Goal: Navigation & Orientation: Find specific page/section

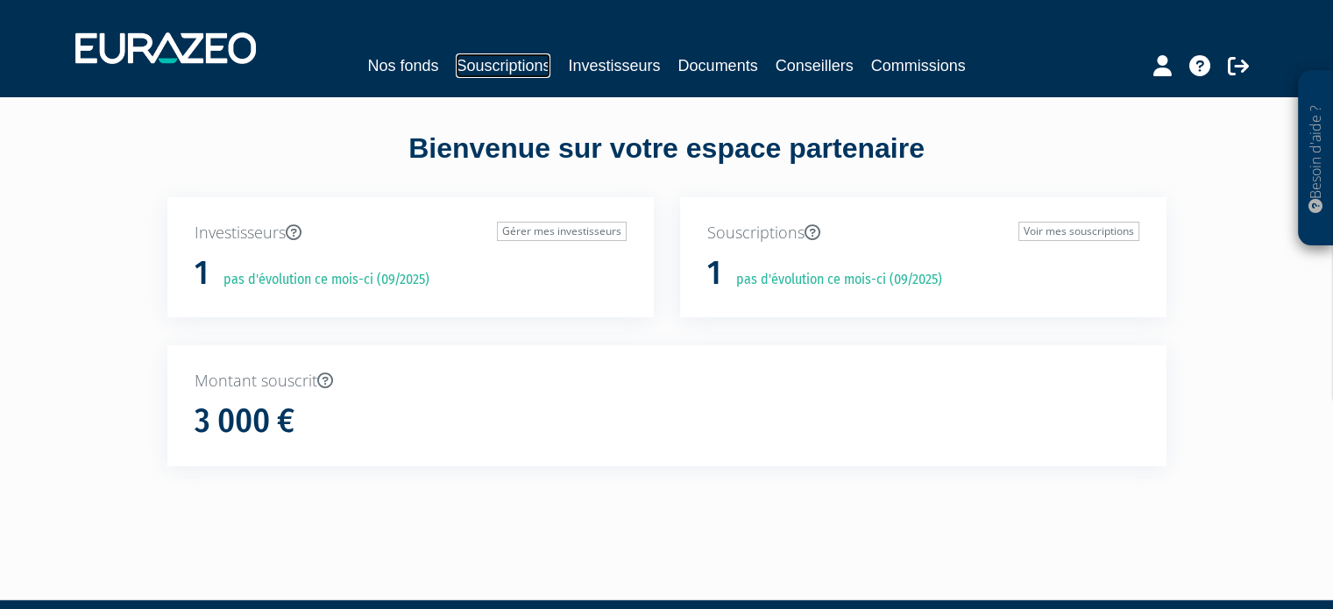
click at [515, 69] on link "Souscriptions" at bounding box center [503, 65] width 95 height 25
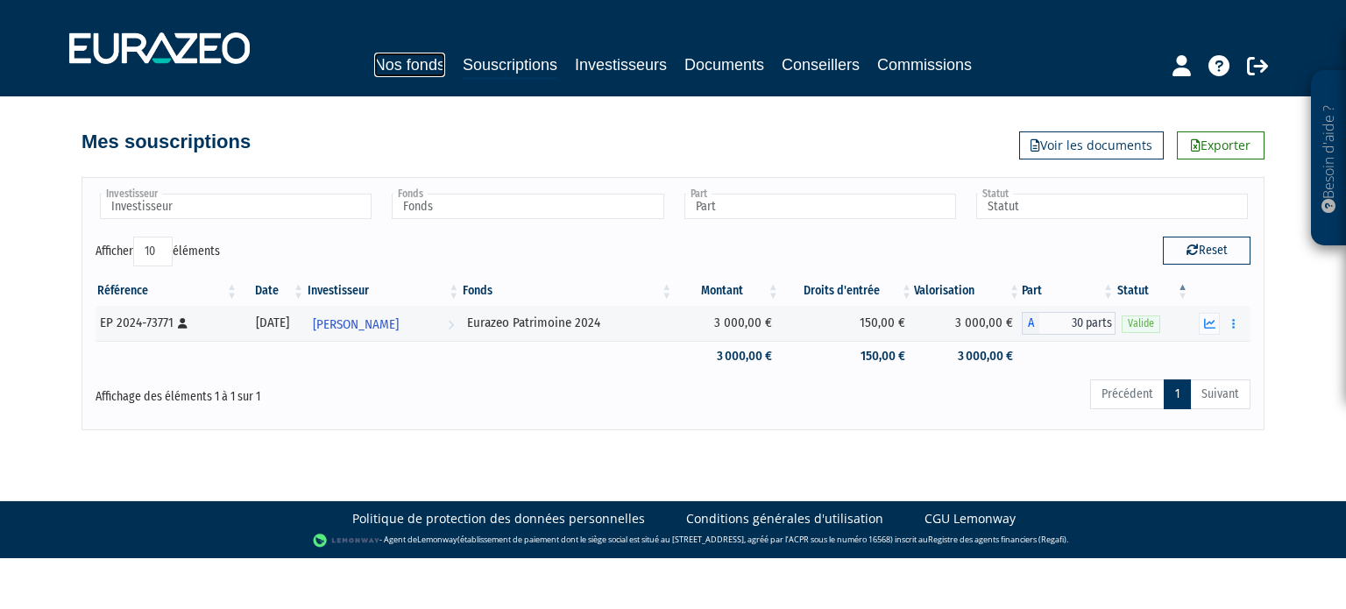
click at [392, 69] on link "Nos fonds" at bounding box center [409, 65] width 71 height 25
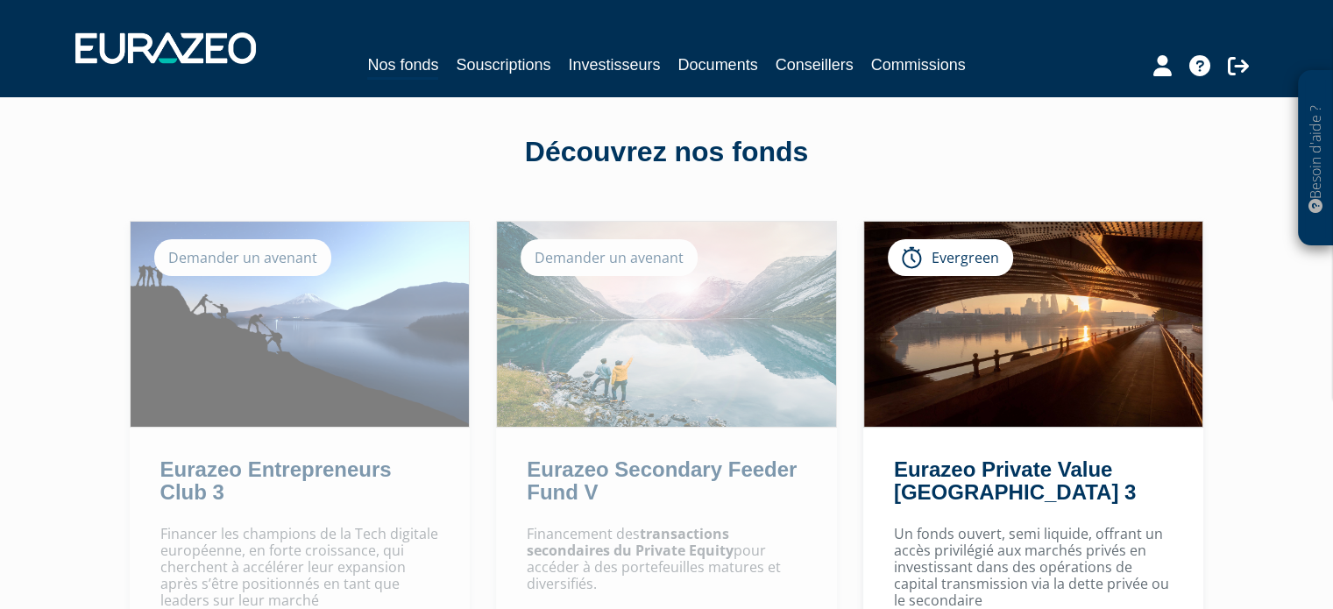
scroll to position [4, 0]
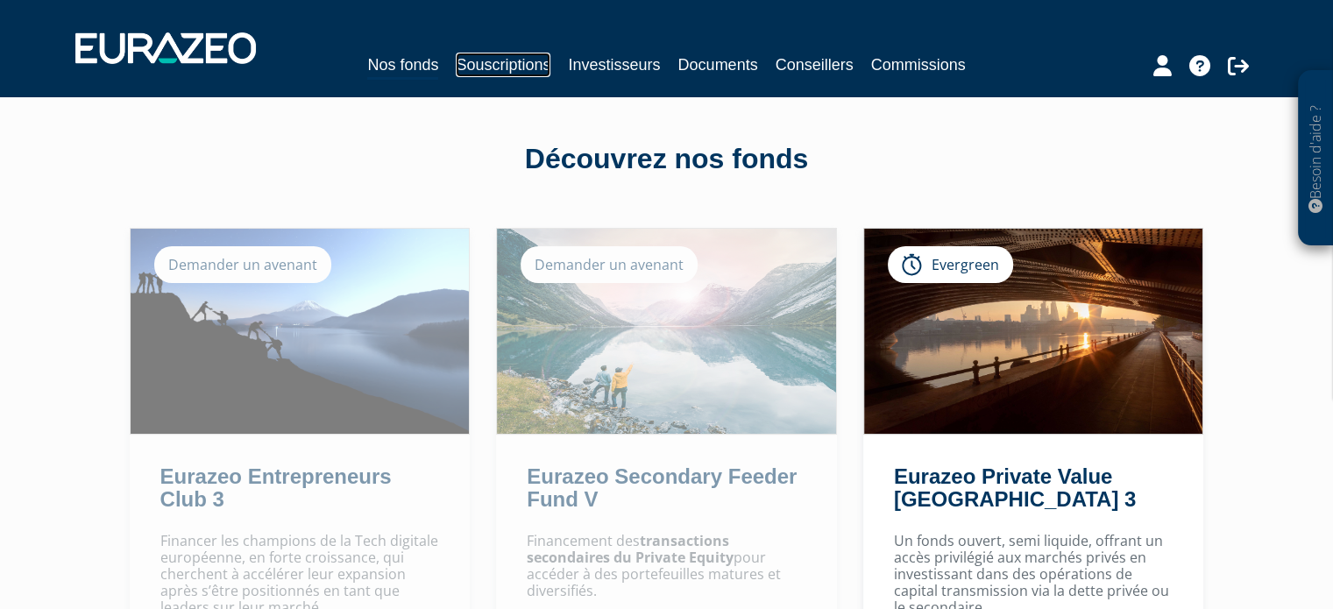
click at [498, 65] on link "Souscriptions" at bounding box center [503, 65] width 95 height 25
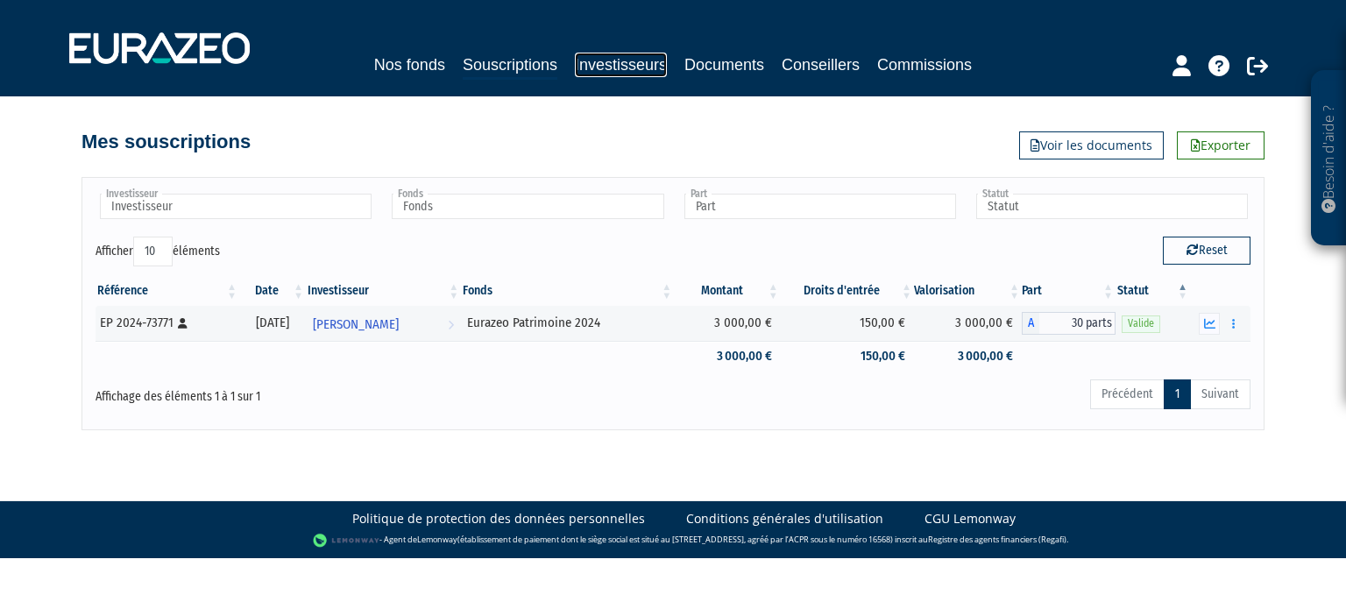
click at [584, 65] on link "Investisseurs" at bounding box center [621, 65] width 92 height 25
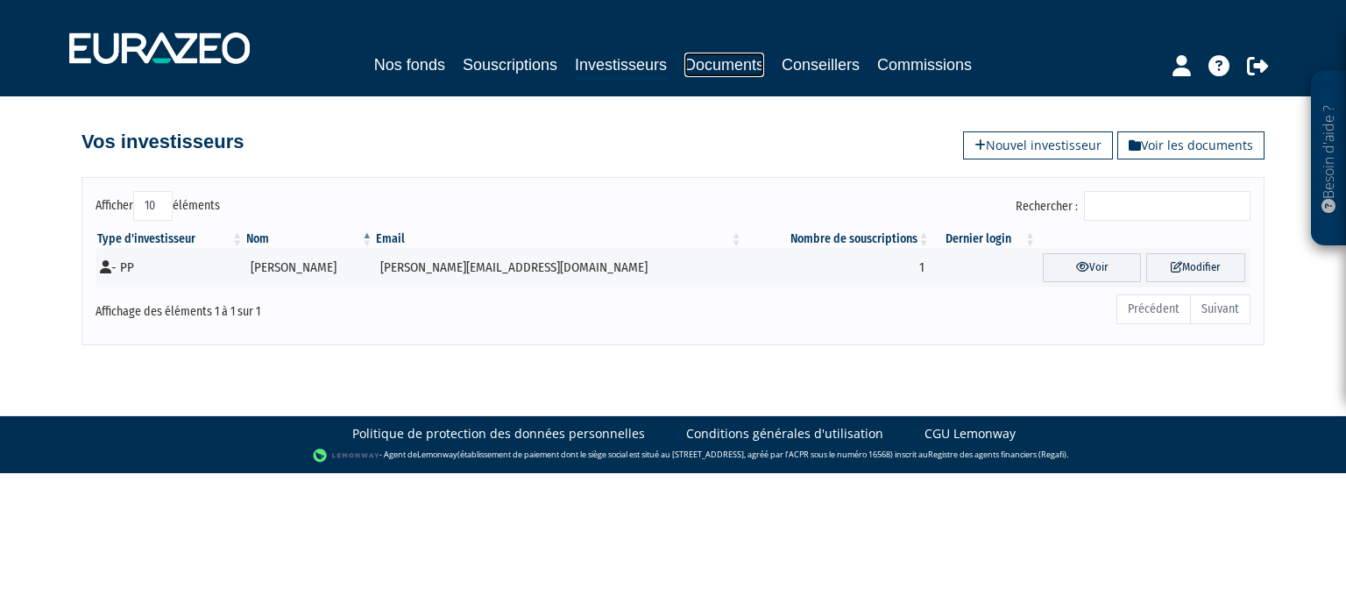
click at [702, 73] on link "Documents" at bounding box center [724, 65] width 80 height 25
